Goal: Information Seeking & Learning: Find specific fact

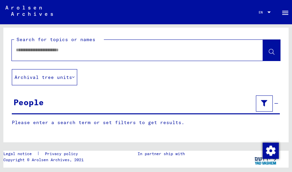
click at [95, 51] on input "text" at bounding box center [131, 49] width 231 height 7
type input "**********"
click at [268, 50] on icon at bounding box center [271, 52] width 6 height 6
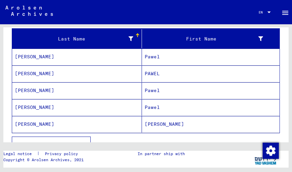
scroll to position [89, 0]
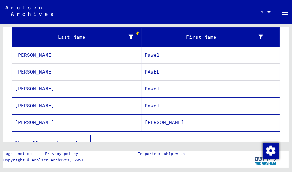
click at [25, 87] on mat-cell "[PERSON_NAME]" at bounding box center [77, 88] width 130 height 16
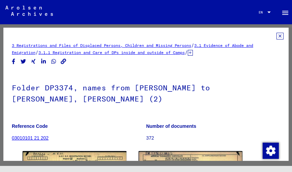
click at [169, 52] on link "3.1.1 Registration and Care of DPs inside and outside of Camps" at bounding box center [111, 52] width 146 height 5
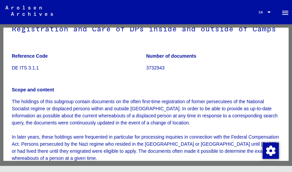
scroll to position [56, 0]
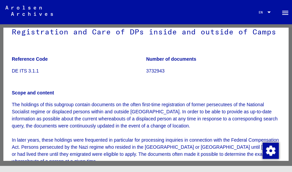
click at [284, 74] on div "3 Registrations and Files of Displaced Persons, Children and Missing Persons / …" at bounding box center [146, 100] width 292 height 153
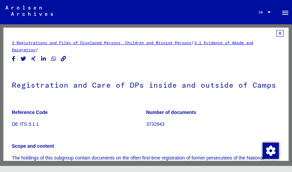
scroll to position [0, 0]
